Goal: Task Accomplishment & Management: Manage account settings

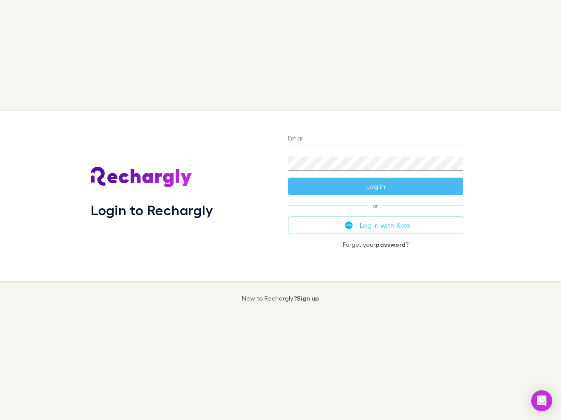
click at [280, 210] on div "Login to Rechargly" at bounding box center [182, 196] width 197 height 170
click at [375, 139] on input "Email" at bounding box center [375, 139] width 175 height 14
click at [375, 187] on form "Email Password Log in" at bounding box center [375, 160] width 175 height 70
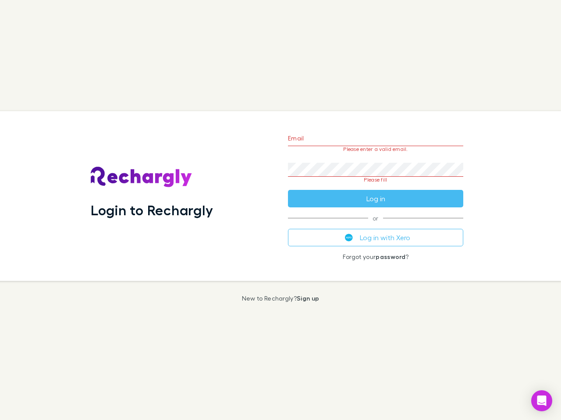
click at [375, 226] on div "Email Please enter a valid email. Password Please fill Log in or Log in with Xe…" at bounding box center [375, 196] width 189 height 170
click at [541, 401] on icon "Open Intercom Messenger" at bounding box center [541, 401] width 9 height 11
